Goal: Task Accomplishment & Management: Complete application form

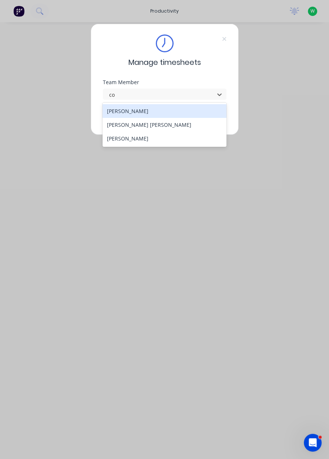
click at [115, 111] on div "[PERSON_NAME]" at bounding box center [165, 111] width 124 height 14
type input "co"
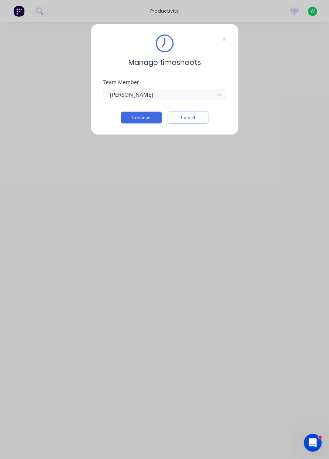
click at [132, 119] on button "Continue" at bounding box center [141, 118] width 41 height 12
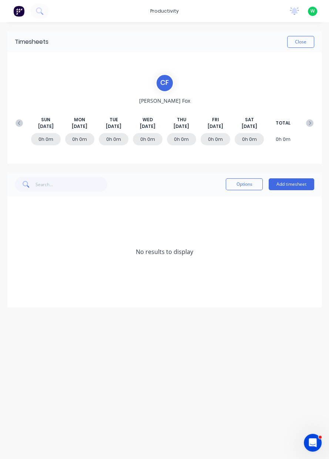
click at [15, 129] on div "SUN Aug 10th MON Aug 11th TUE Aug 12th WED Aug 13th THU Aug 14th FRI Aug 15th S…" at bounding box center [165, 122] width 306 height 13
click at [289, 186] on button "Add timesheet" at bounding box center [292, 184] width 46 height 12
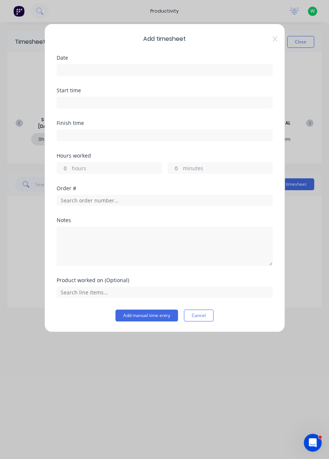
click at [74, 71] on input at bounding box center [165, 69] width 216 height 11
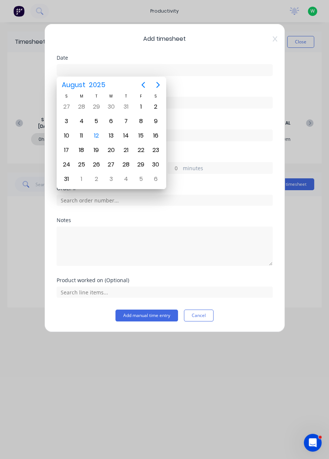
click at [81, 135] on div "11" at bounding box center [81, 135] width 11 height 11
type input "11/08/2025"
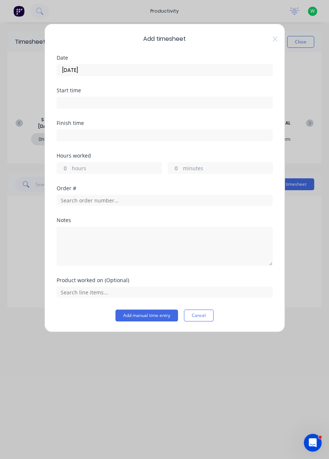
click at [67, 169] on input "hours" at bounding box center [63, 167] width 13 height 11
type input "1"
click at [69, 200] on input "text" at bounding box center [165, 200] width 216 height 11
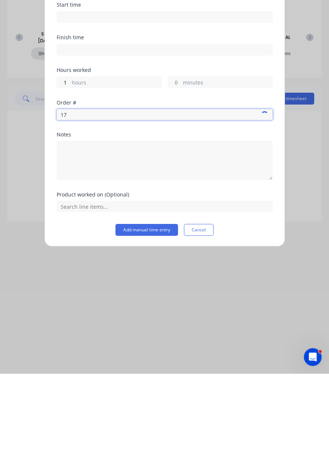
type input "17"
click at [127, 309] on button "Add manual time entry" at bounding box center [147, 315] width 63 height 12
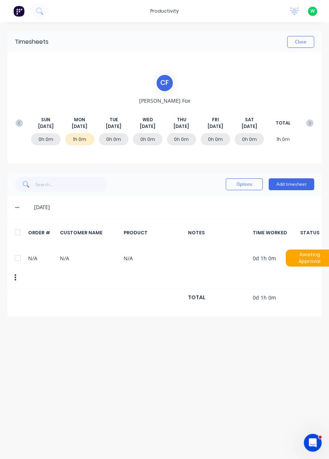
click at [17, 273] on button "button" at bounding box center [15, 277] width 17 height 13
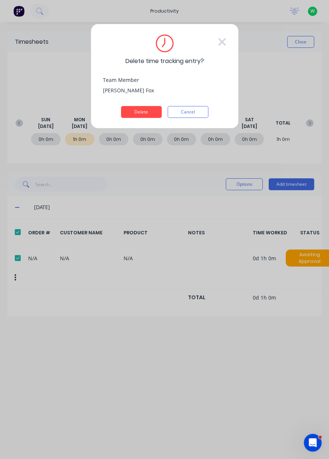
click at [135, 112] on button "Delete" at bounding box center [141, 112] width 41 height 12
